Goal: Entertainment & Leisure: Consume media (video, audio)

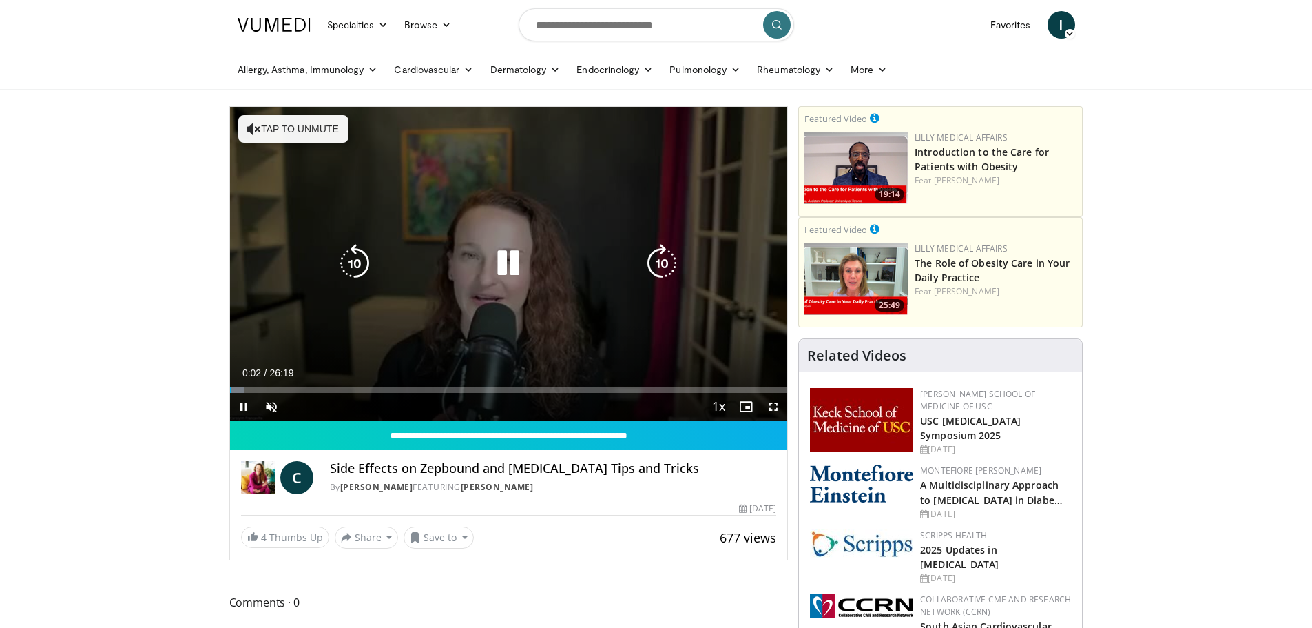
click at [256, 131] on icon "Video Player" at bounding box center [254, 129] width 14 height 14
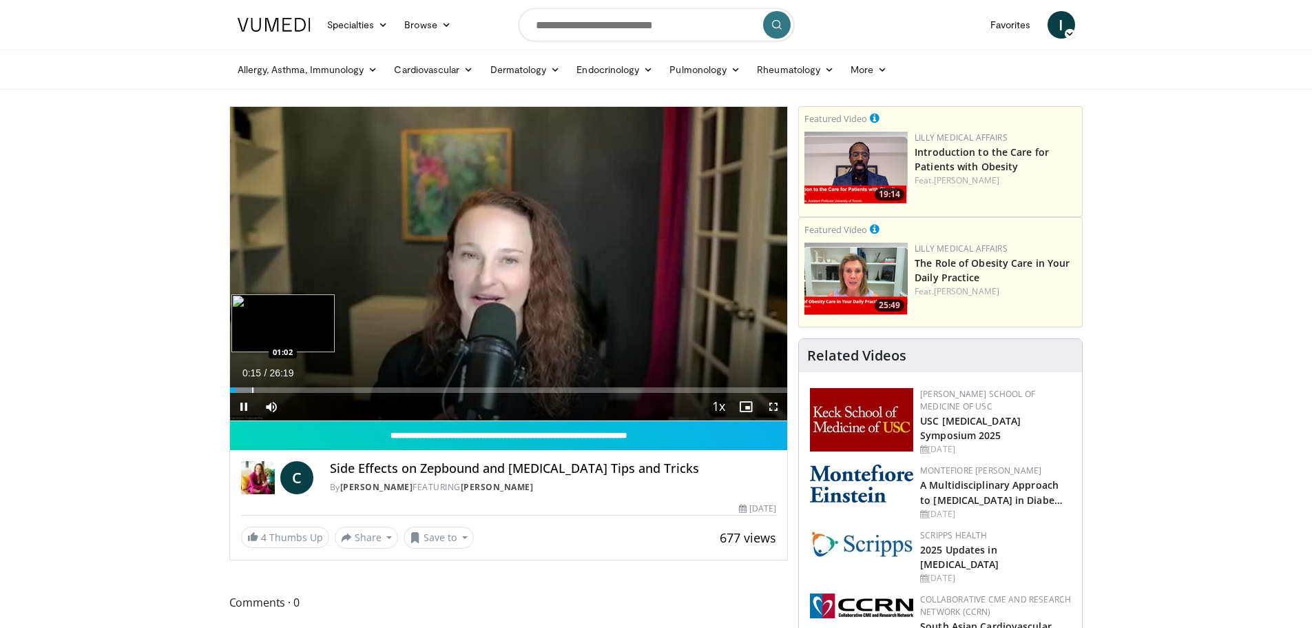
click at [252, 391] on div "Progress Bar" at bounding box center [252, 390] width 1 height 6
click at [281, 389] on div "Progress Bar" at bounding box center [281, 390] width 1 height 6
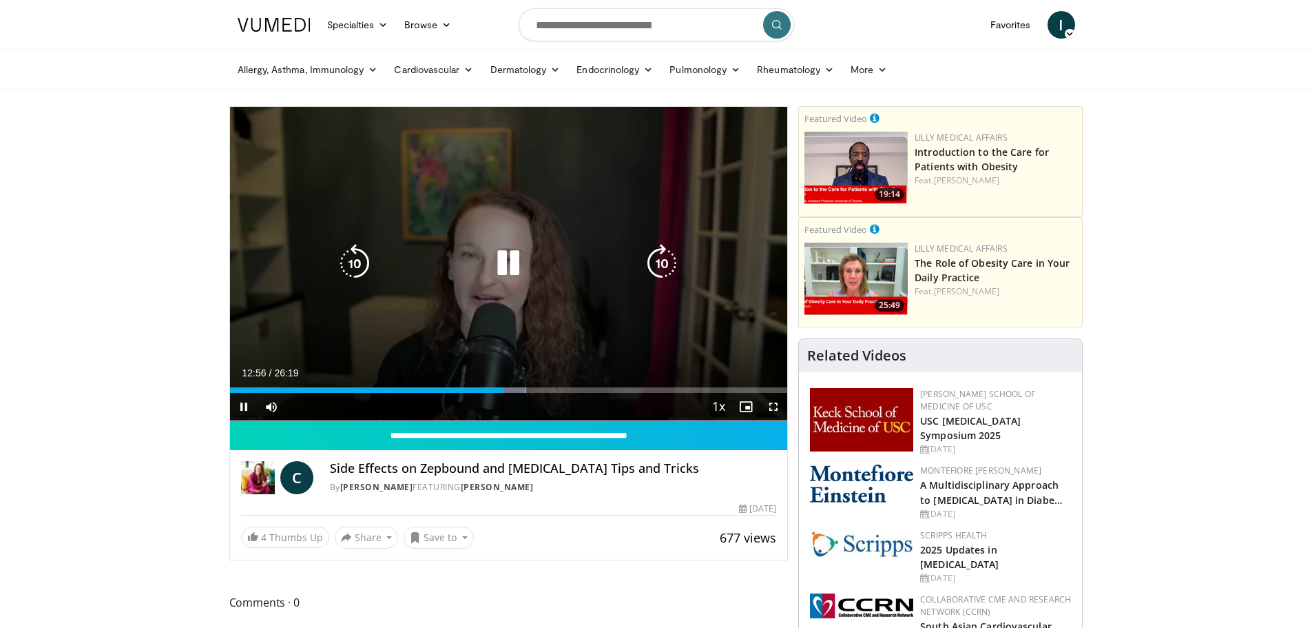
drag, startPoint x: 446, startPoint y: 263, endPoint x: 456, endPoint y: 240, distance: 25.6
click at [446, 263] on div "Video Player" at bounding box center [508, 263] width 335 height 28
click at [504, 260] on icon "Video Player" at bounding box center [508, 263] width 39 height 39
